Goal: Check status: Check status

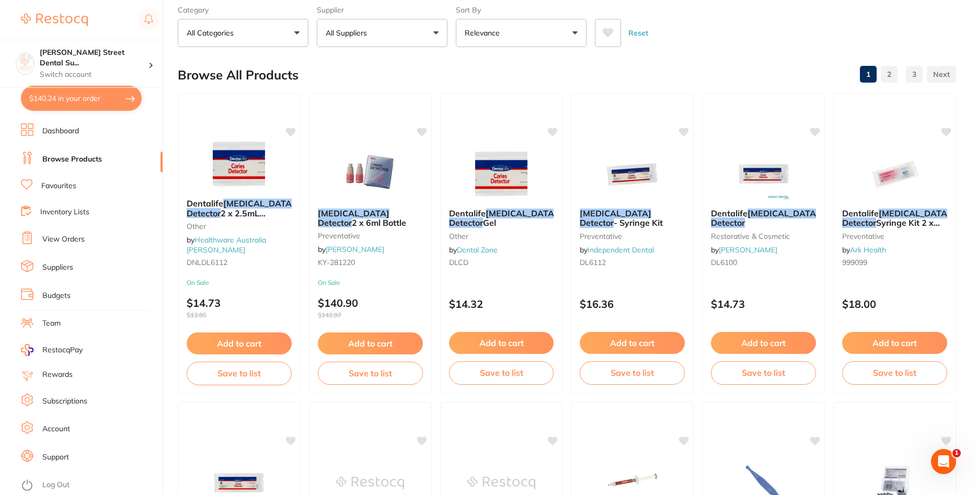
scroll to position [188, 0]
click at [72, 236] on link "View Orders" at bounding box center [63, 239] width 42 height 10
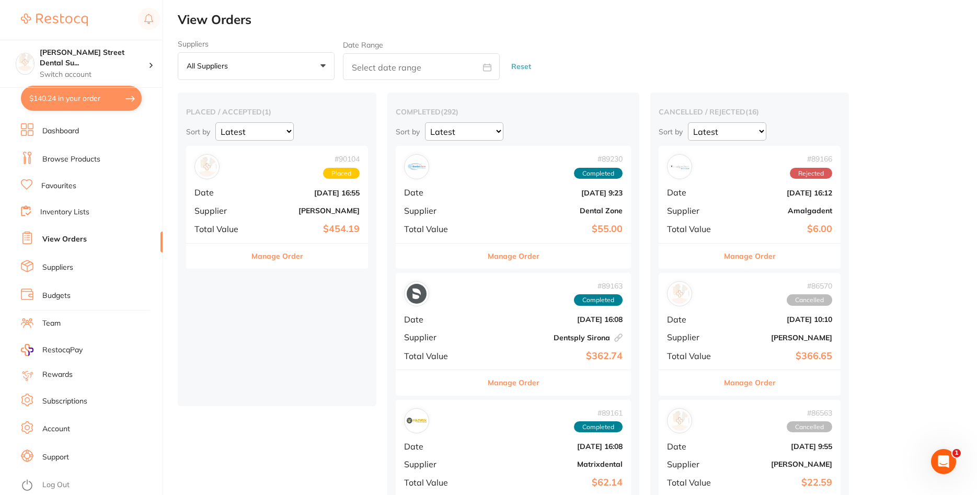
click at [283, 195] on b "[DATE] 16:55" at bounding box center [307, 193] width 105 height 8
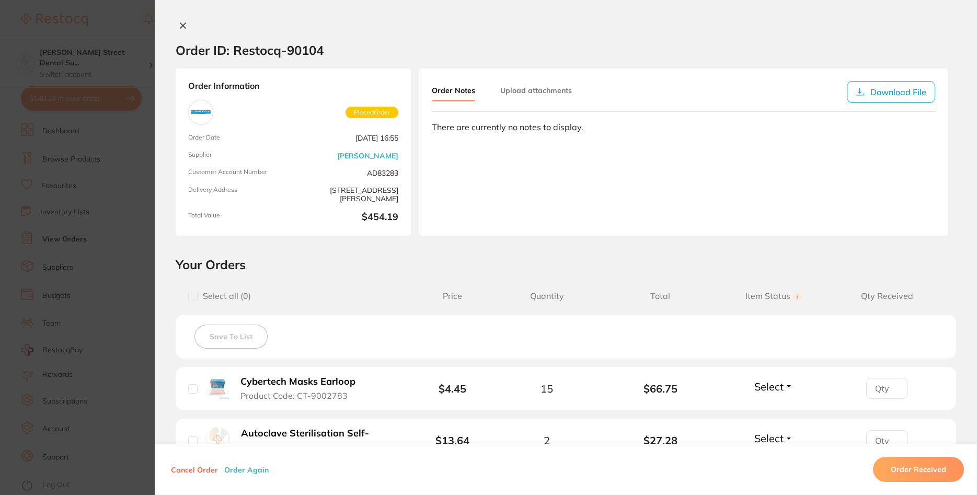
click at [176, 24] on button at bounding box center [183, 26] width 15 height 11
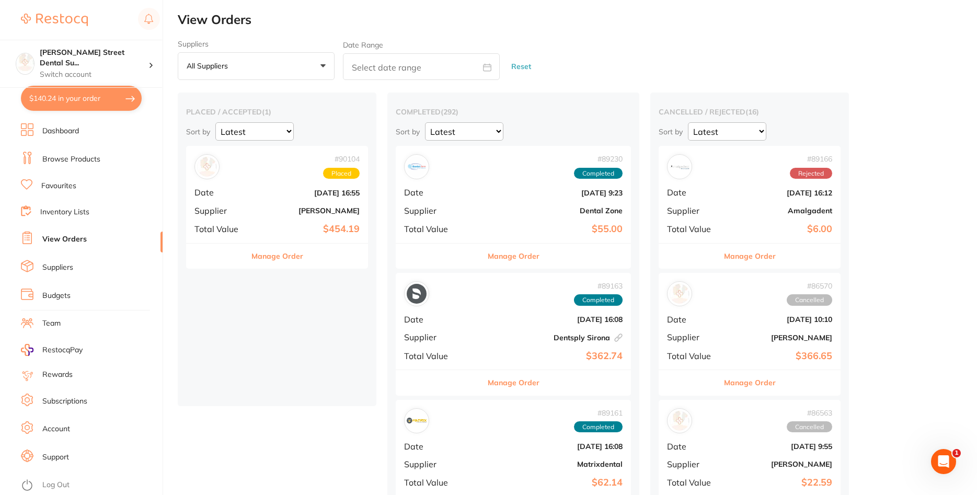
click at [267, 215] on div "# 90104 Placed Date [DATE] 16:55 Supplier [PERSON_NAME] Total Value $454.19" at bounding box center [277, 194] width 182 height 97
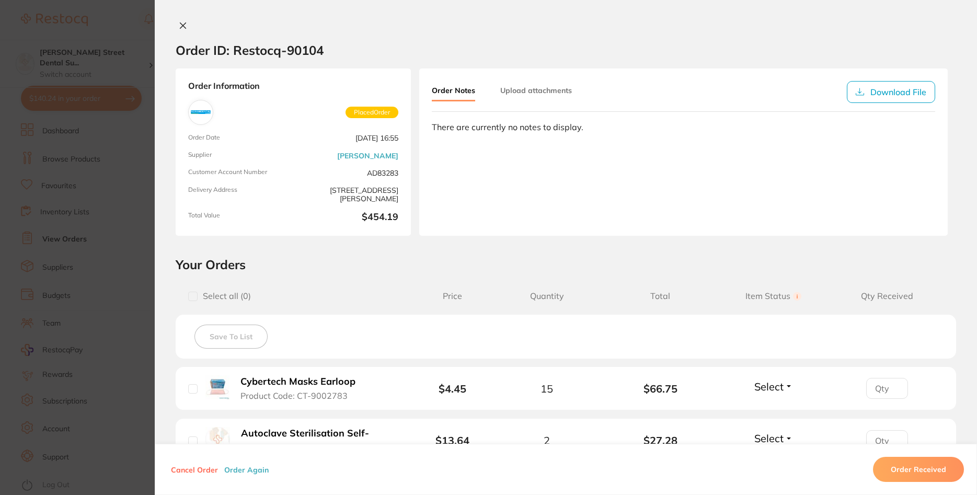
click at [187, 25] on button at bounding box center [183, 26] width 15 height 11
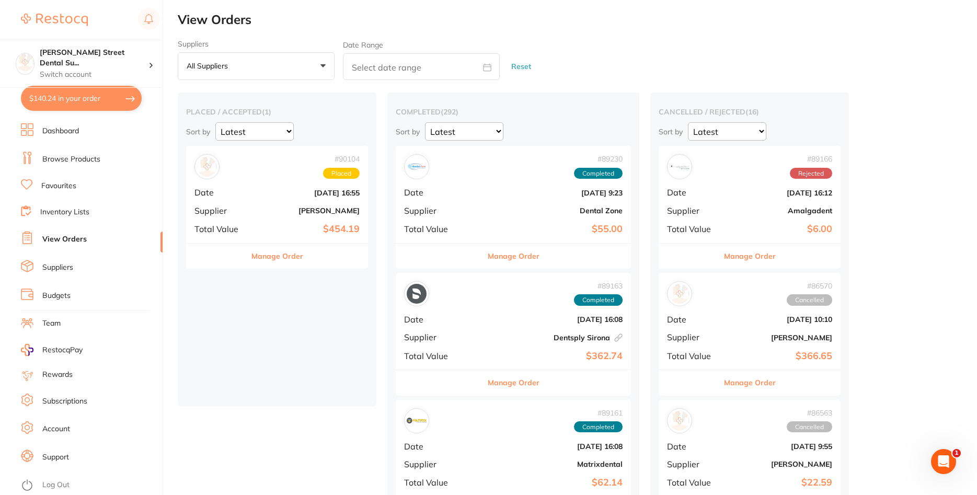
click at [270, 203] on div "# 90104 Placed Date [DATE] 16:55 Supplier [PERSON_NAME] Total Value $454.19" at bounding box center [277, 194] width 182 height 97
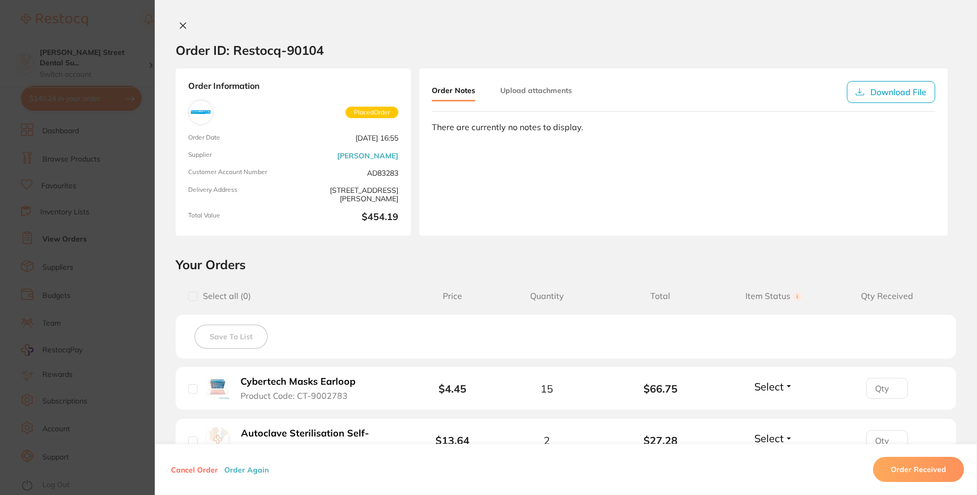
click at [185, 25] on icon at bounding box center [183, 25] width 8 height 8
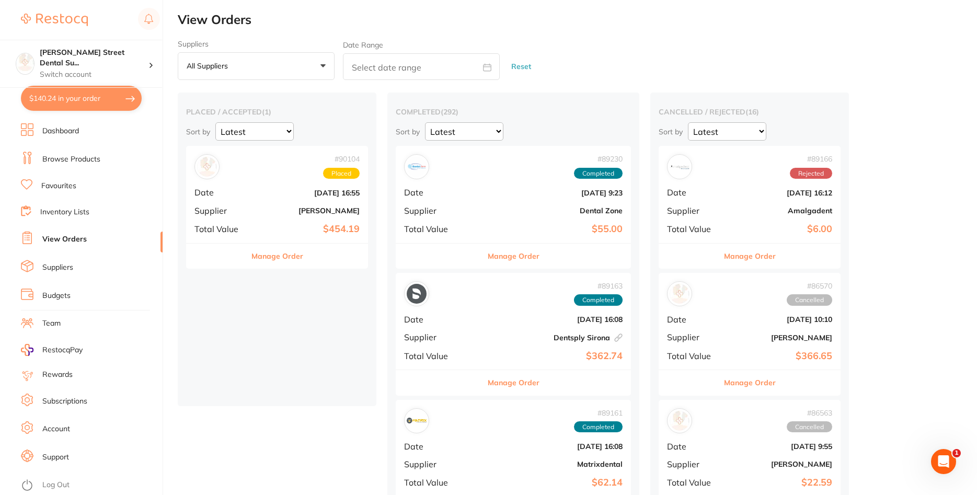
click at [255, 202] on div "# 90104 Placed Date [DATE] 16:55 Supplier [PERSON_NAME] Total Value $454.19" at bounding box center [277, 194] width 182 height 97
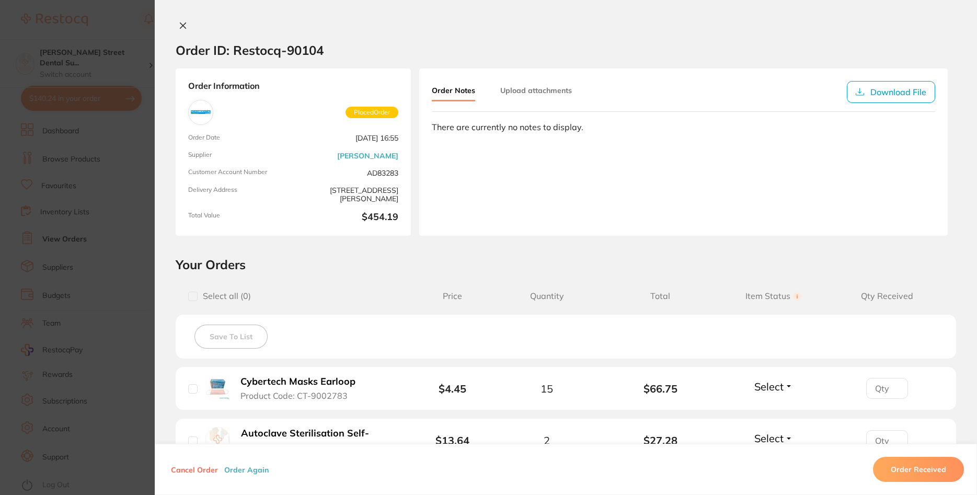
click at [183, 23] on icon at bounding box center [183, 25] width 8 height 8
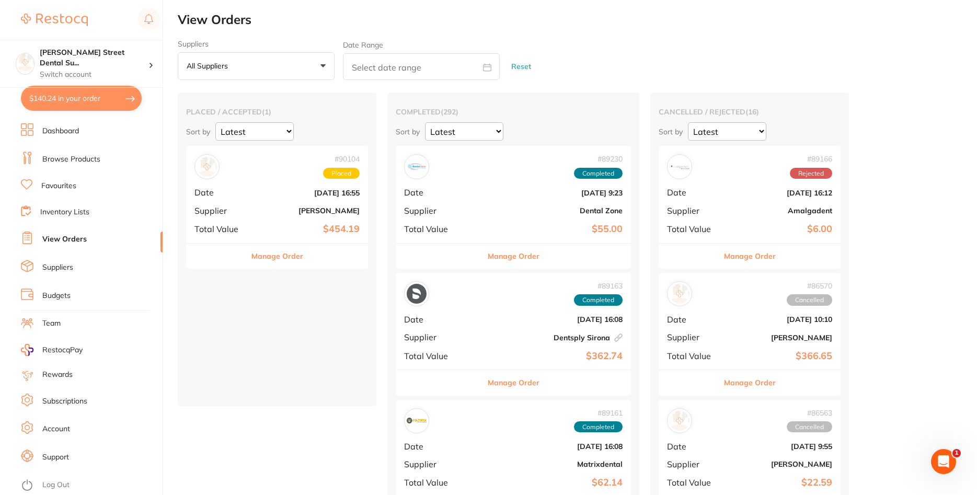
click at [316, 199] on div "# 90104 Placed Date [DATE] 16:55 Supplier [PERSON_NAME] Total Value $454.19" at bounding box center [277, 194] width 182 height 97
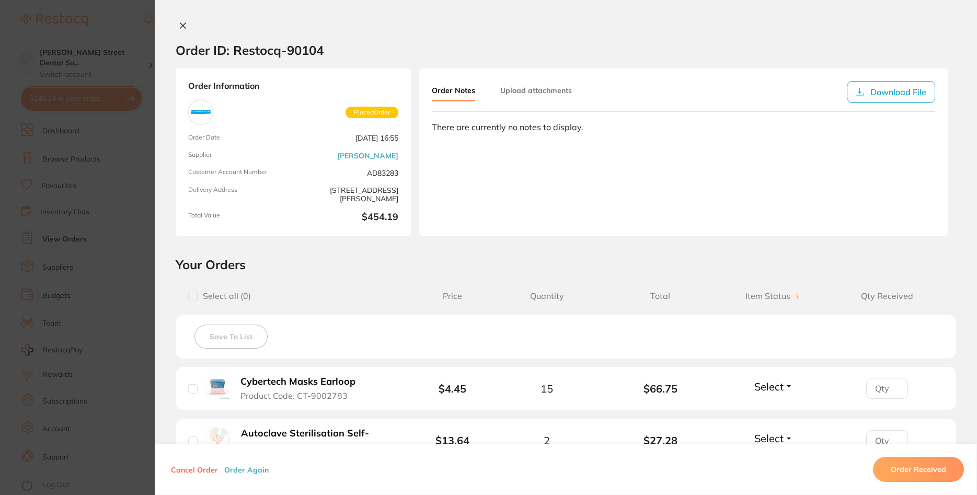
click at [182, 26] on icon at bounding box center [183, 26] width 6 height 6
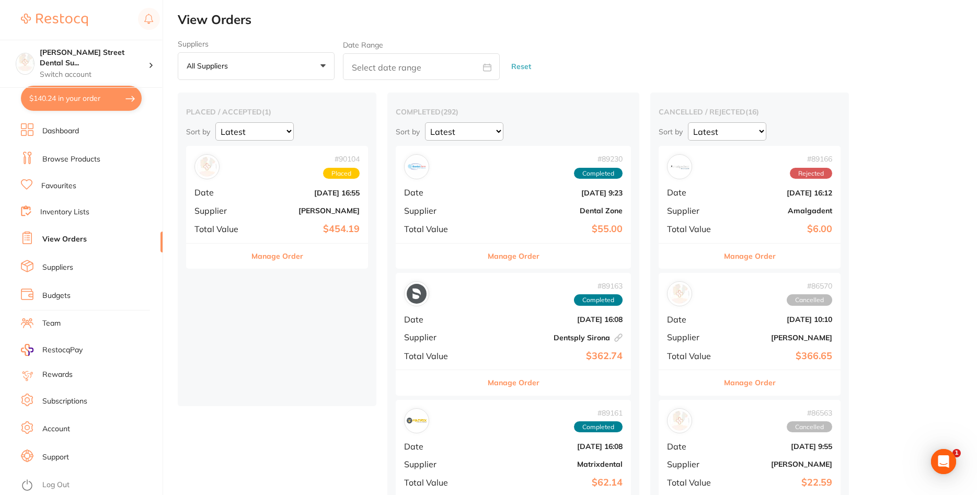
click at [289, 192] on b "[DATE] 16:55" at bounding box center [307, 193] width 105 height 8
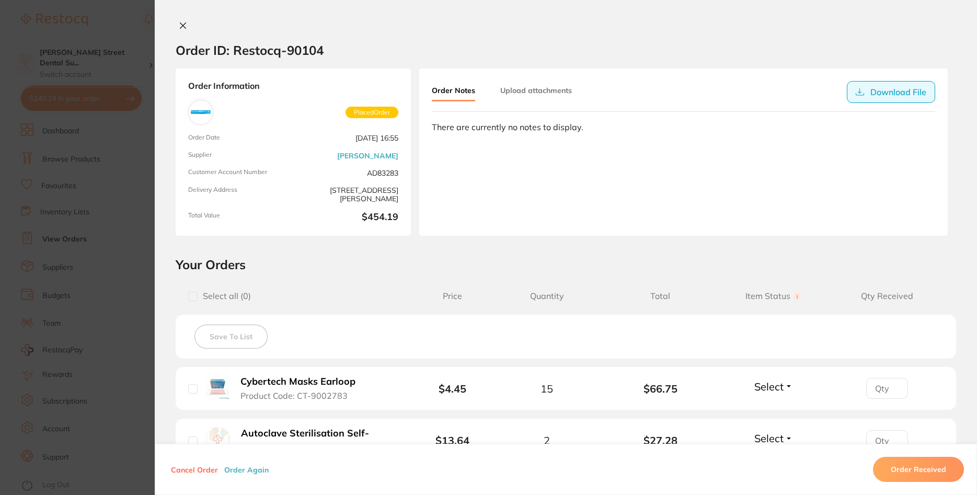
click at [902, 90] on button "Download File" at bounding box center [891, 92] width 88 height 22
click at [557, 166] on div "Order Notes Upload attachments Download File There are currently no notes to di…" at bounding box center [683, 151] width 528 height 167
click at [392, 156] on link "[PERSON_NAME]" at bounding box center [367, 156] width 61 height 8
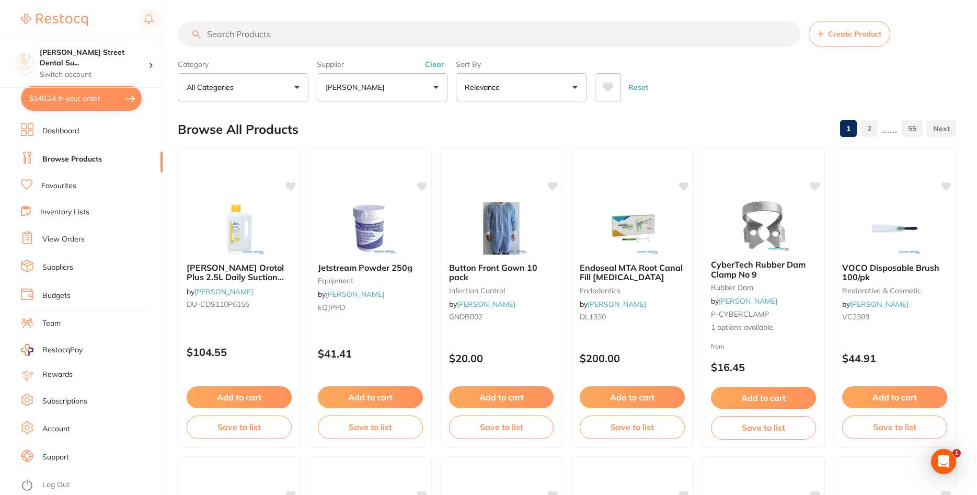
click at [93, 100] on button "$140.24 in your order" at bounding box center [81, 98] width 121 height 25
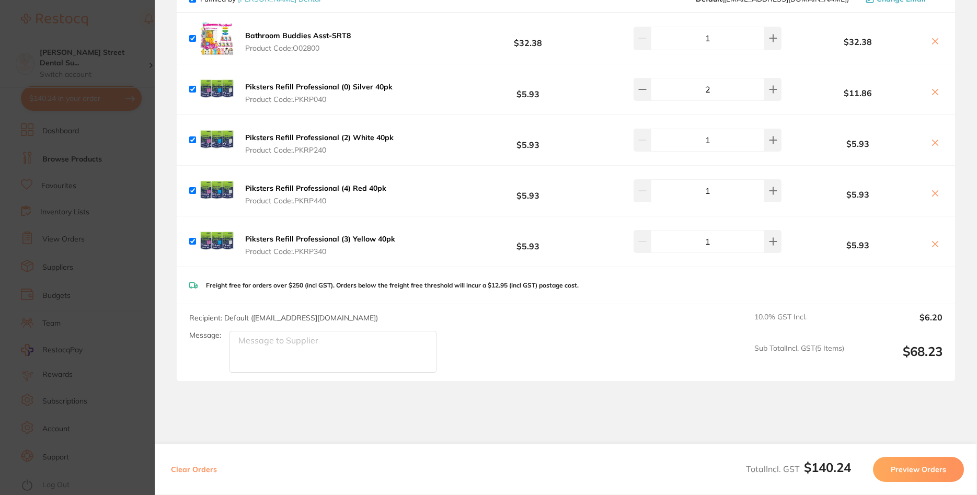
scroll to position [564, 0]
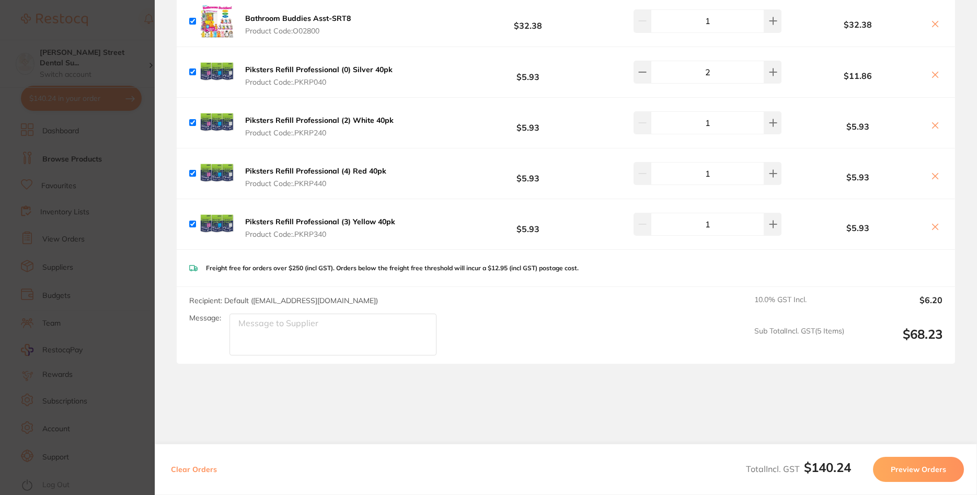
click at [74, 265] on section "Update RRP Set your pre negotiated price for this item. Item Agreed RRP (excl. …" at bounding box center [488, 247] width 977 height 495
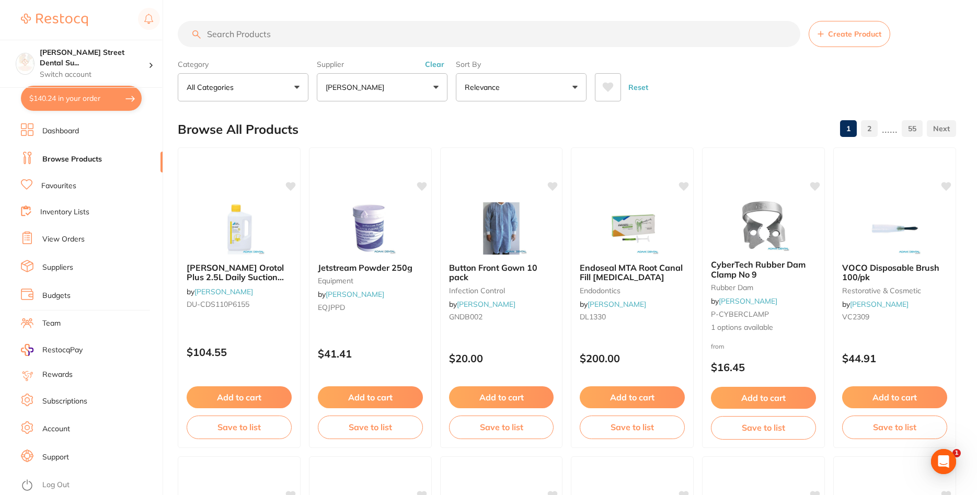
click at [70, 238] on link "View Orders" at bounding box center [63, 239] width 42 height 10
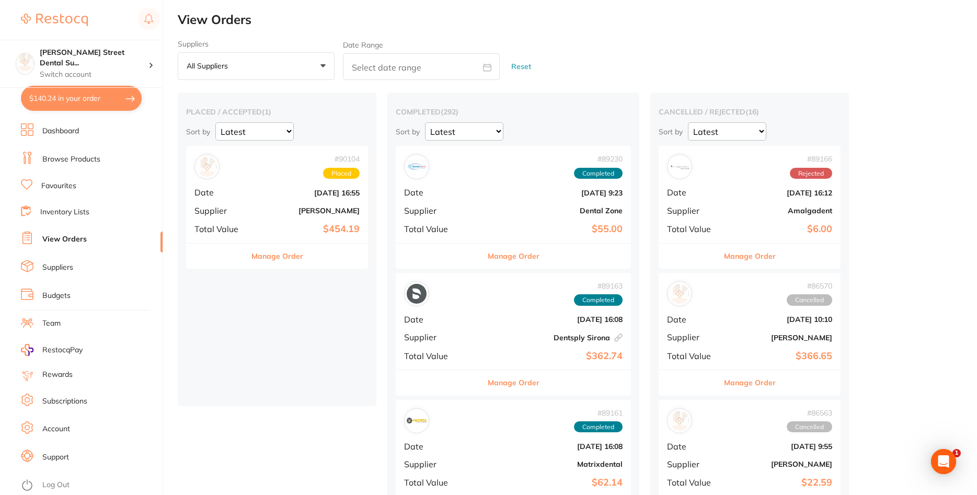
click at [272, 179] on div "# 90104 Placed" at bounding box center [276, 166] width 165 height 25
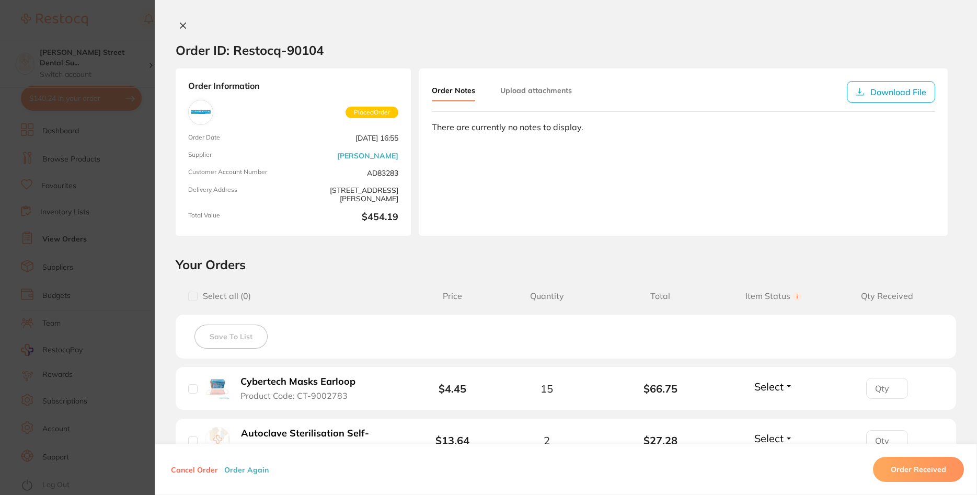
click at [183, 28] on icon at bounding box center [183, 25] width 8 height 8
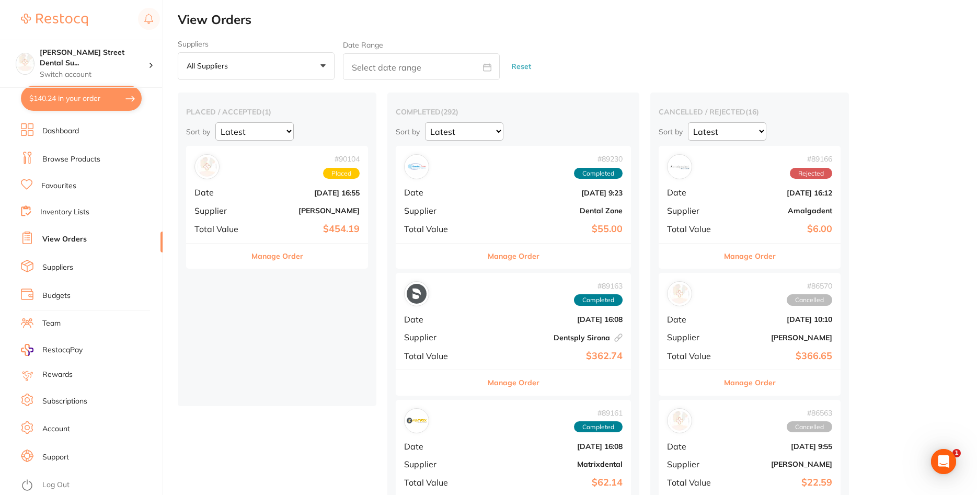
click at [261, 195] on b "[DATE] 16:55" at bounding box center [307, 193] width 105 height 8
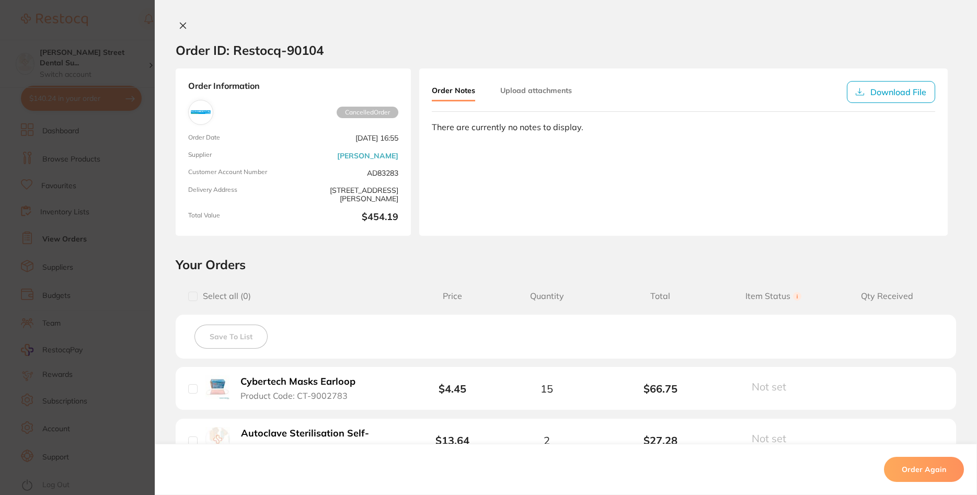
click at [182, 27] on icon at bounding box center [183, 25] width 8 height 8
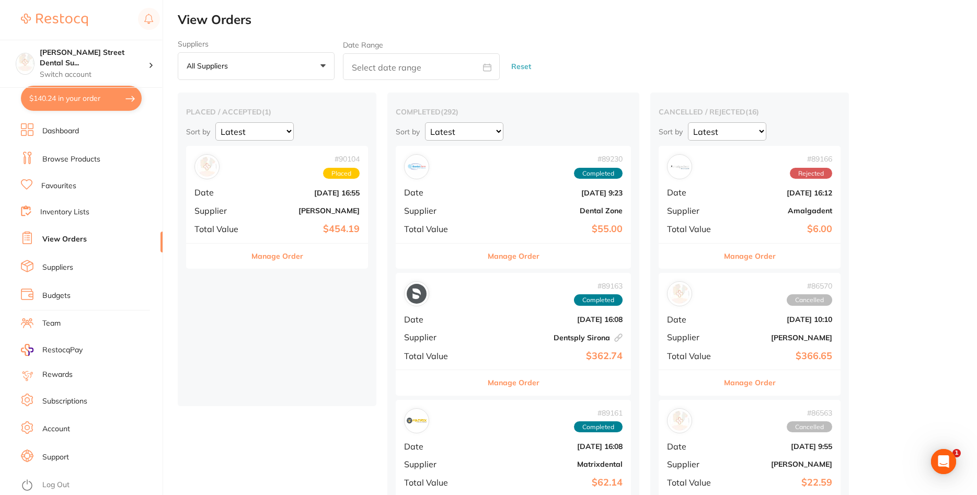
click at [286, 210] on b "[PERSON_NAME]" at bounding box center [307, 210] width 105 height 8
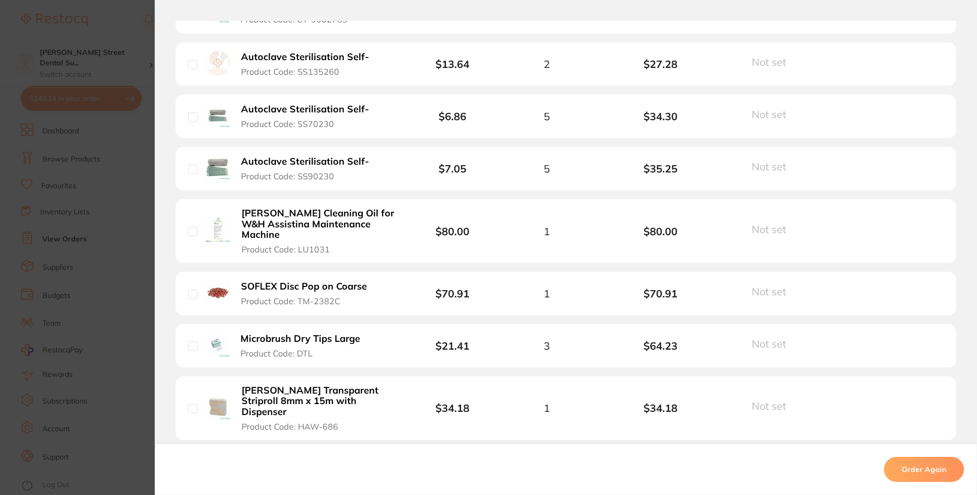
scroll to position [314, 0]
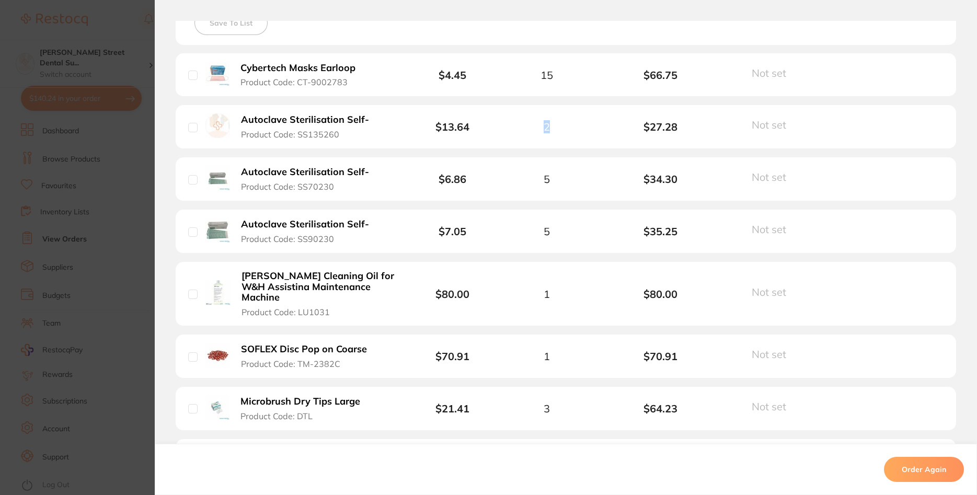
drag, startPoint x: 544, startPoint y: 128, endPoint x: 555, endPoint y: 127, distance: 10.5
click at [555, 127] on div "2" at bounding box center [546, 127] width 113 height 12
click at [558, 128] on div "2" at bounding box center [546, 127] width 113 height 12
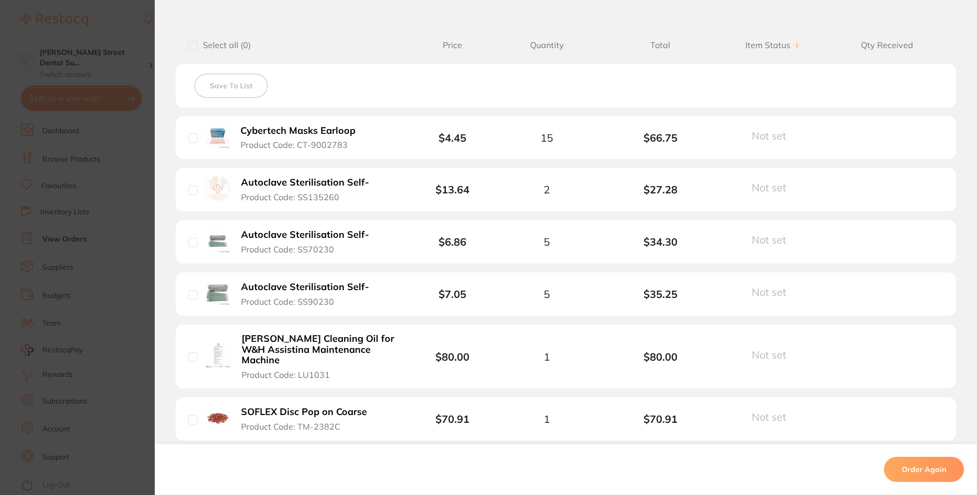
scroll to position [0, 0]
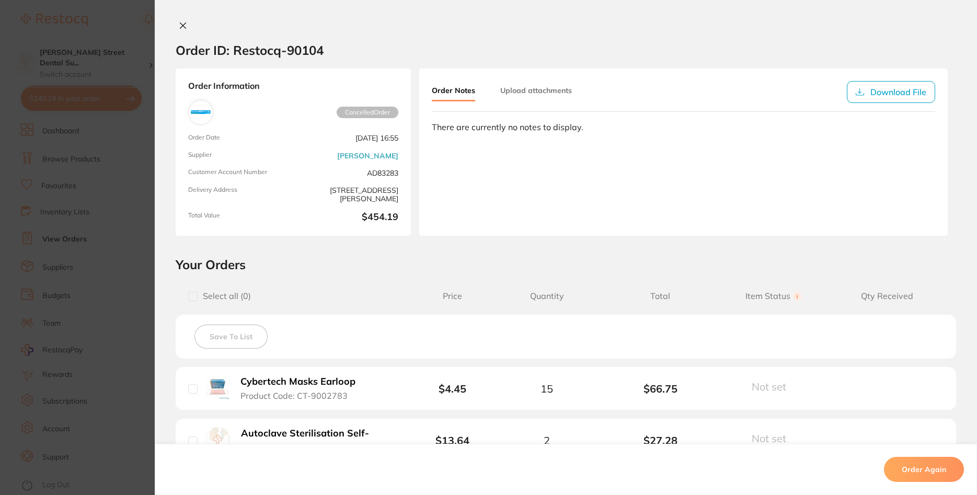
click at [182, 25] on icon at bounding box center [183, 25] width 8 height 8
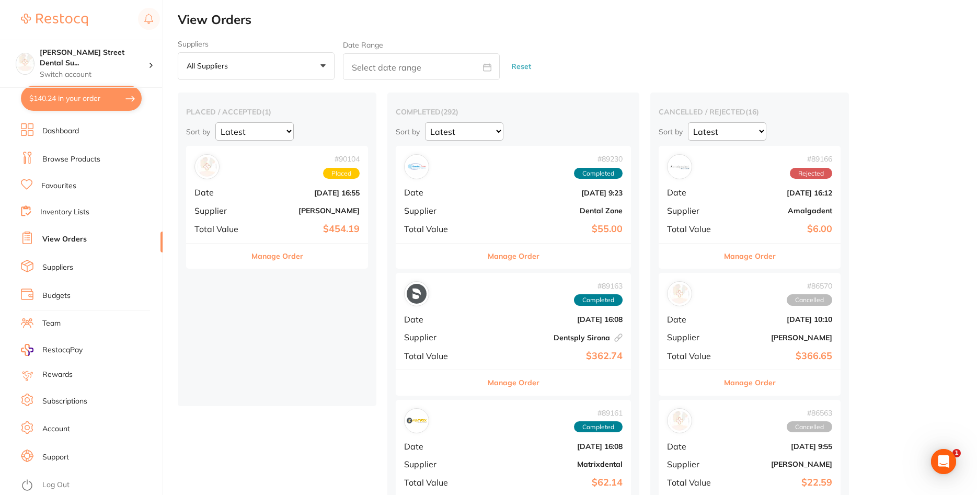
scroll to position [564, 0]
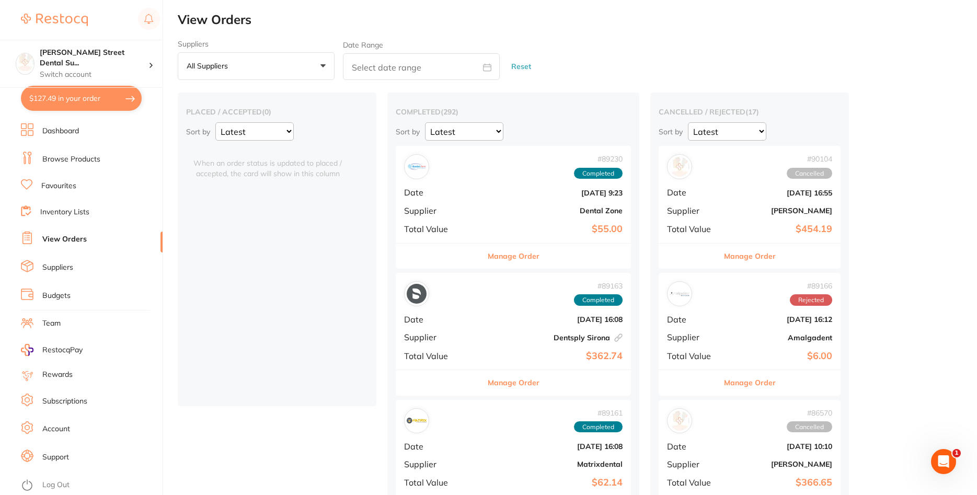
click at [96, 89] on button "$127.49 in your order" at bounding box center [81, 98] width 121 height 25
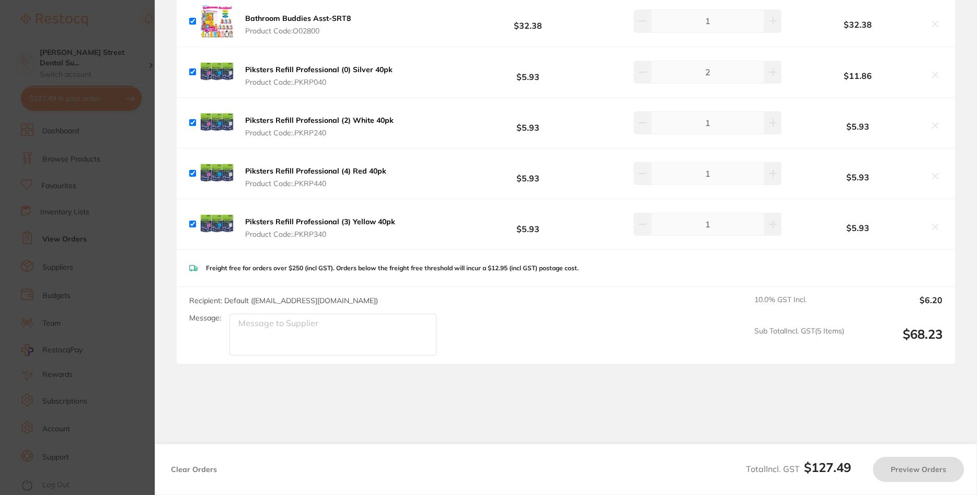
checkbox input "true"
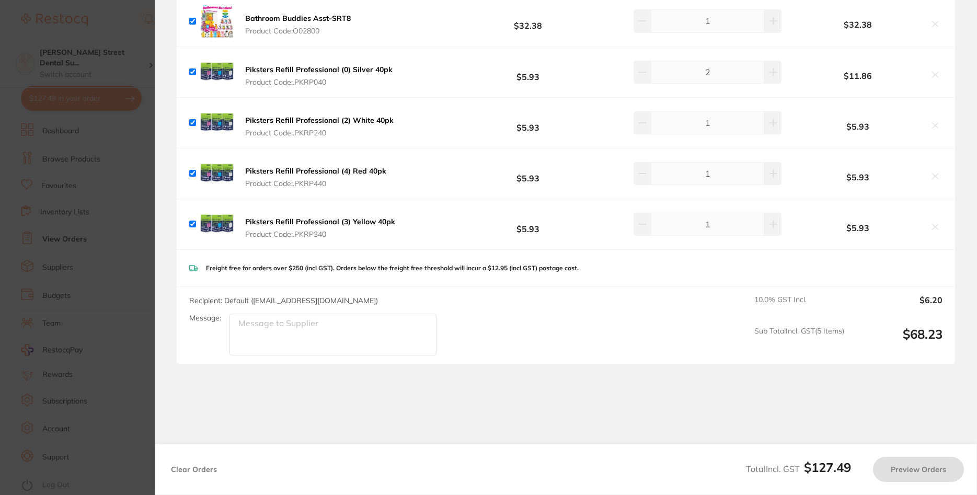
checkbox input "true"
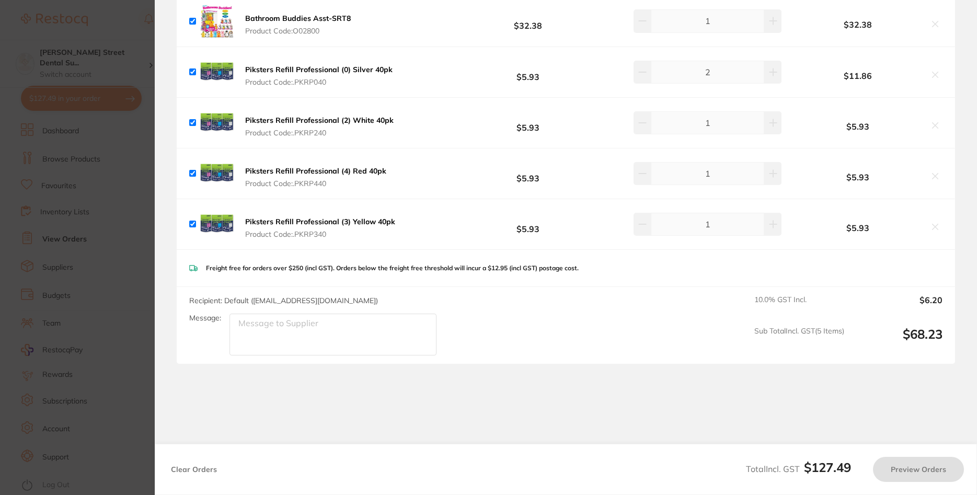
checkbox input "true"
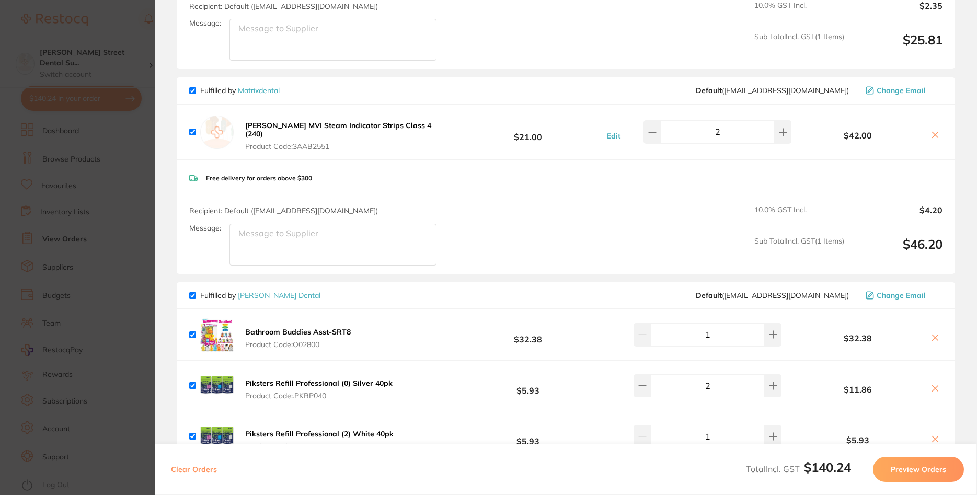
scroll to position [502, 0]
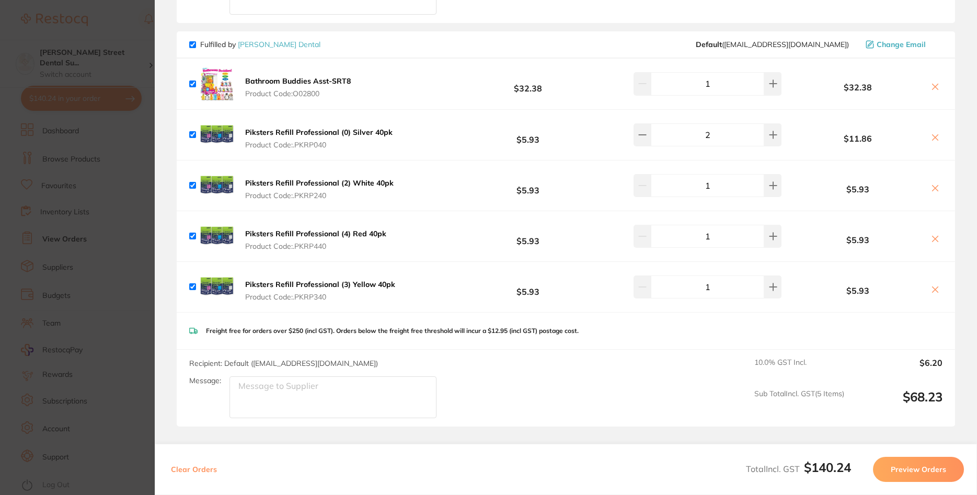
click at [906, 474] on button "Preview Orders" at bounding box center [918, 469] width 91 height 25
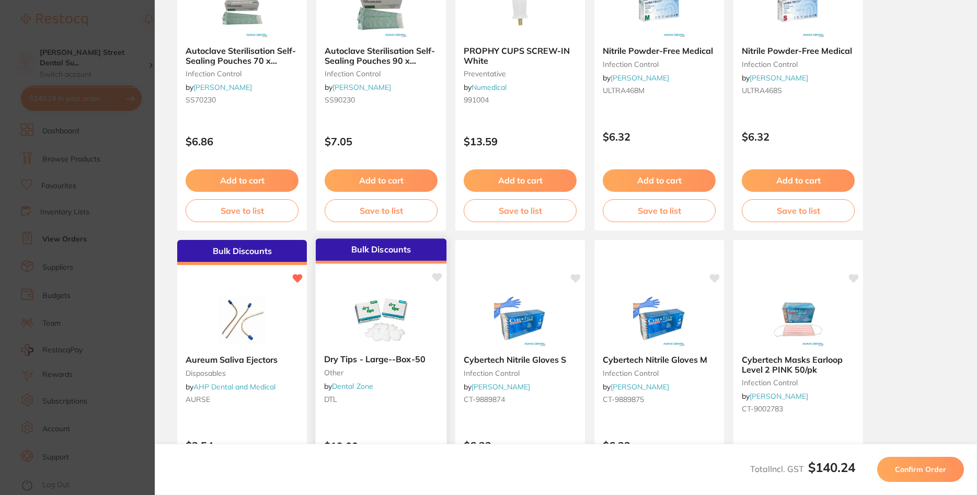
scroll to position [278, 0]
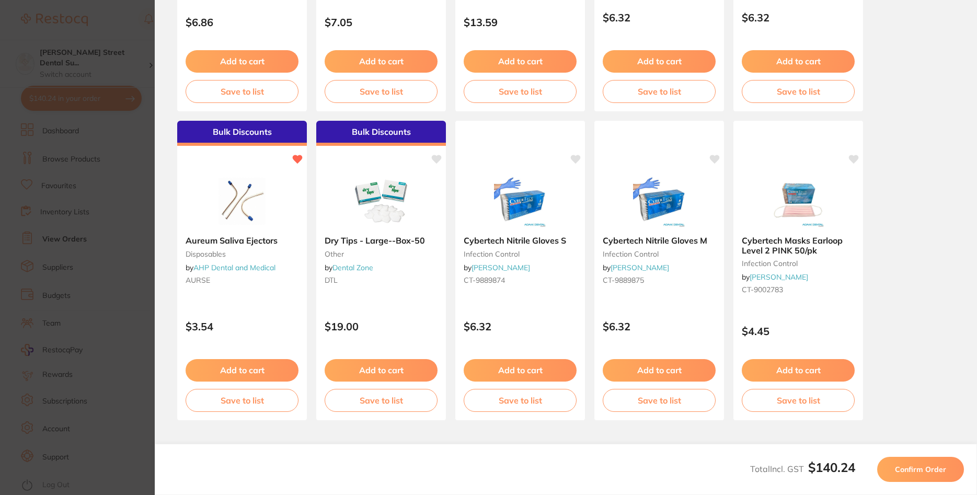
click at [910, 468] on span "Confirm Order" at bounding box center [920, 469] width 51 height 9
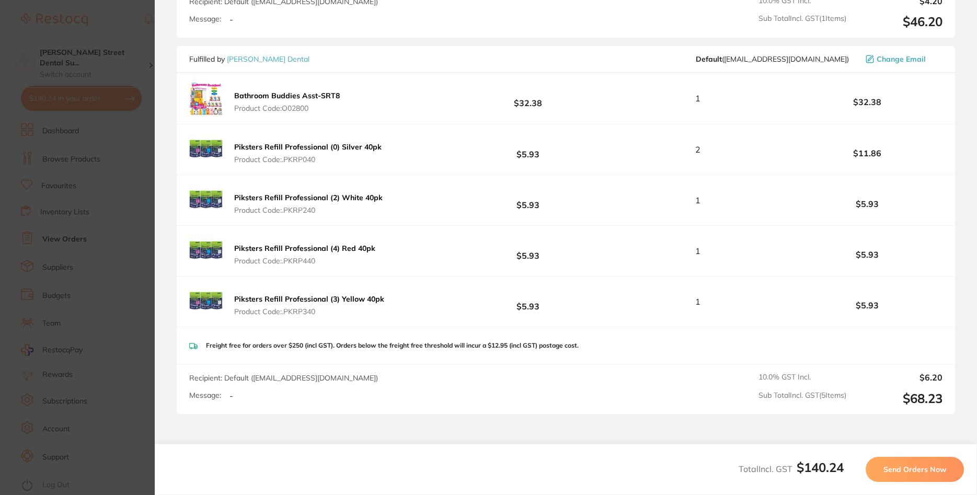
scroll to position [564, 0]
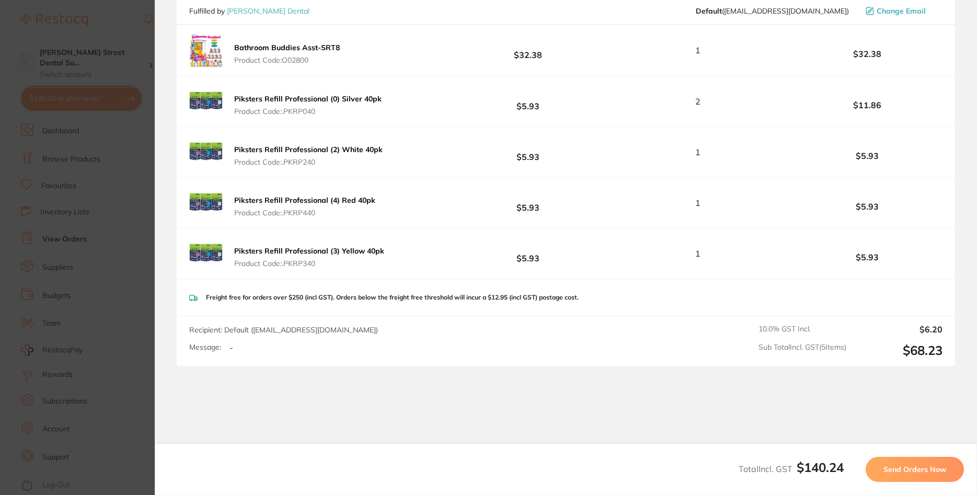
click at [910, 464] on button "Send Orders Now" at bounding box center [914, 469] width 98 height 25
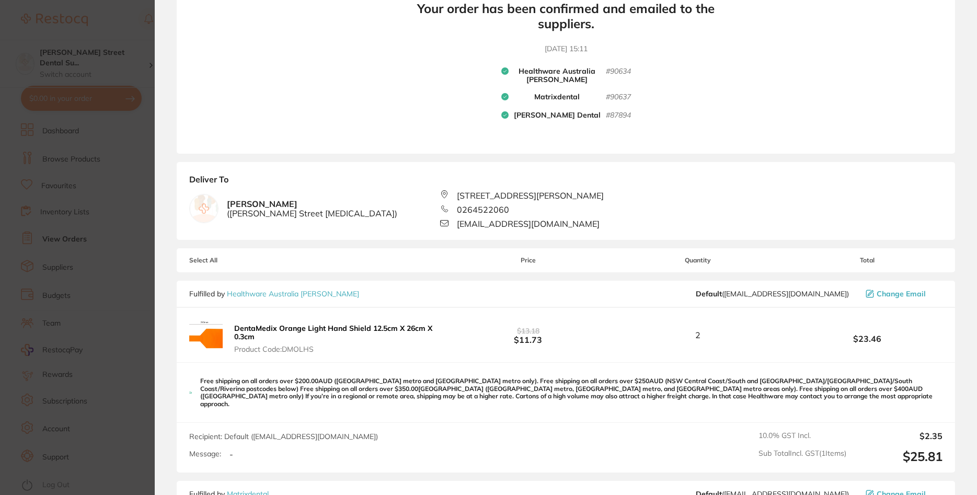
scroll to position [0, 0]
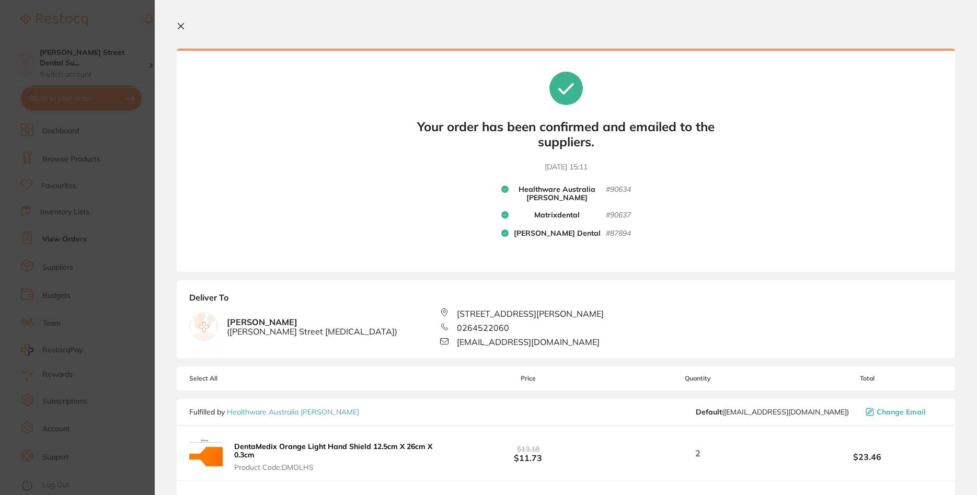
click at [180, 28] on icon at bounding box center [181, 26] width 8 height 8
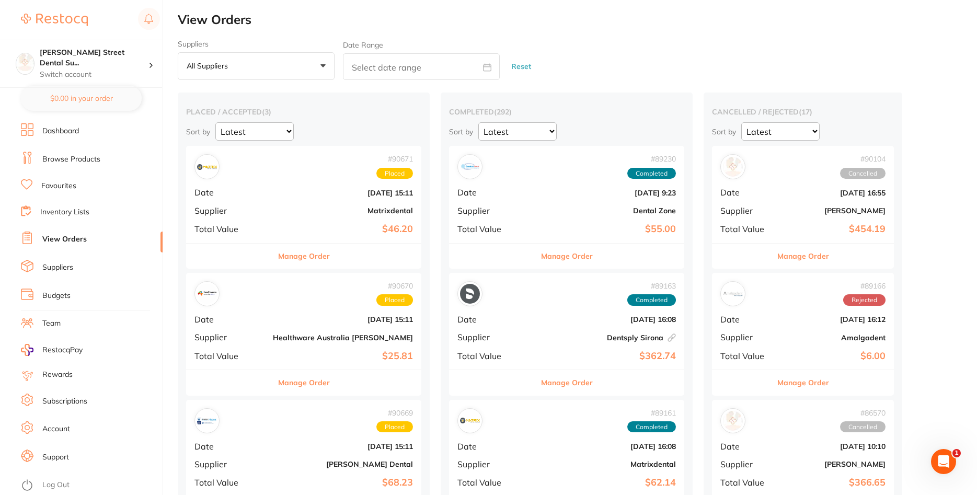
click at [712, 186] on div "# 90104 Cancelled Date Aug 12 2025, 16:55 Supplier Adam Dental Total Value $454…" at bounding box center [803, 194] width 182 height 97
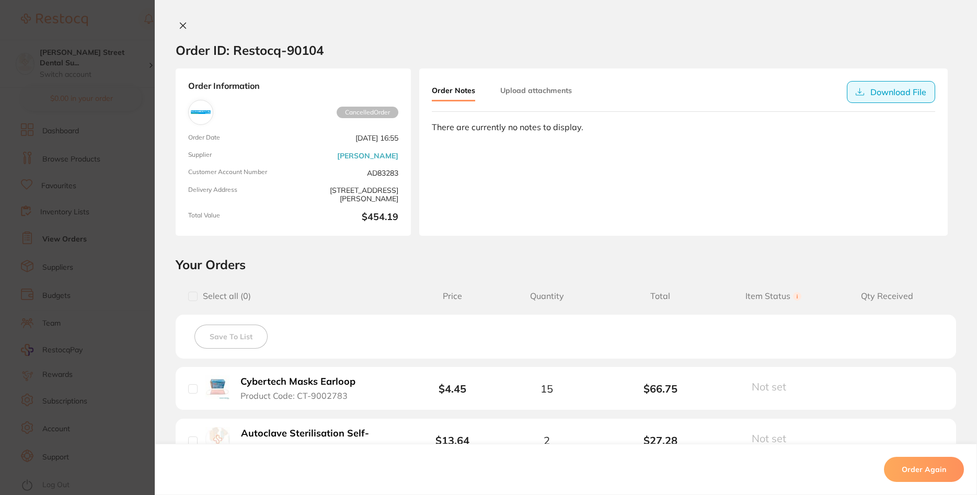
click at [897, 95] on button "Download File" at bounding box center [891, 92] width 88 height 22
click at [353, 39] on section "Order ID: Restocq- 90104" at bounding box center [566, 50] width 822 height 37
